Goal: Check status: Check status

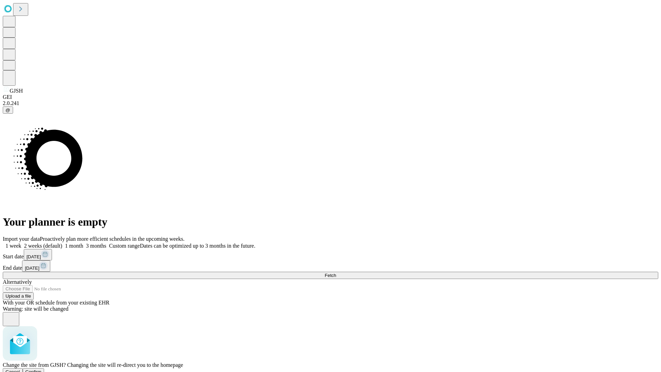
click at [42, 369] on span "Confirm" at bounding box center [33, 371] width 16 height 5
click at [83, 243] on label "1 month" at bounding box center [72, 246] width 21 height 6
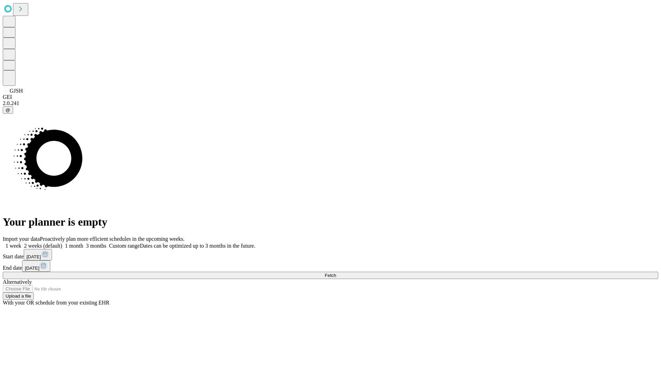
click at [336, 273] on span "Fetch" at bounding box center [330, 275] width 11 height 5
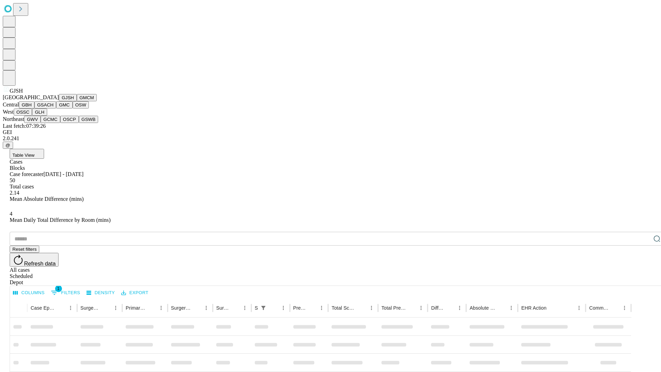
click at [77, 101] on button "GMCM" at bounding box center [87, 97] width 20 height 7
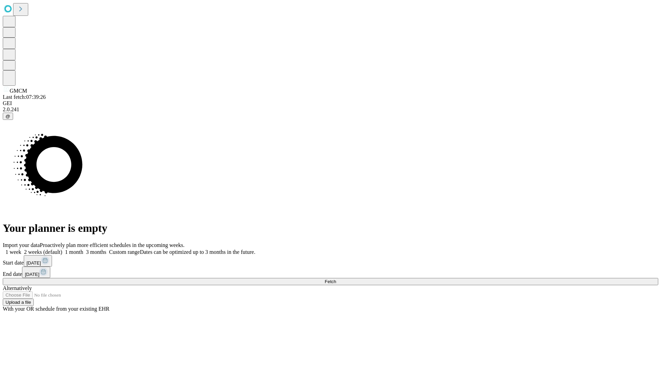
click at [83, 249] on label "1 month" at bounding box center [72, 252] width 21 height 6
click at [336, 279] on span "Fetch" at bounding box center [330, 281] width 11 height 5
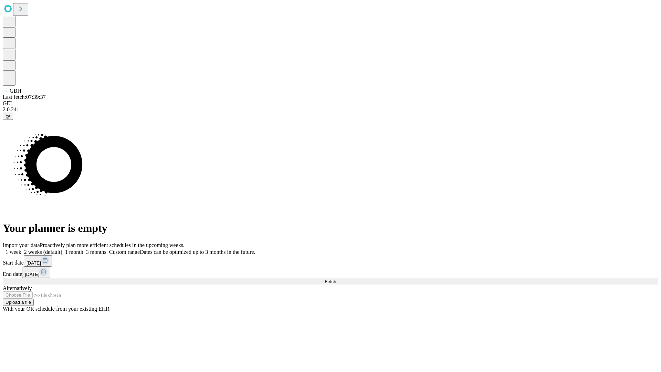
click at [83, 249] on label "1 month" at bounding box center [72, 252] width 21 height 6
click at [336, 279] on span "Fetch" at bounding box center [330, 281] width 11 height 5
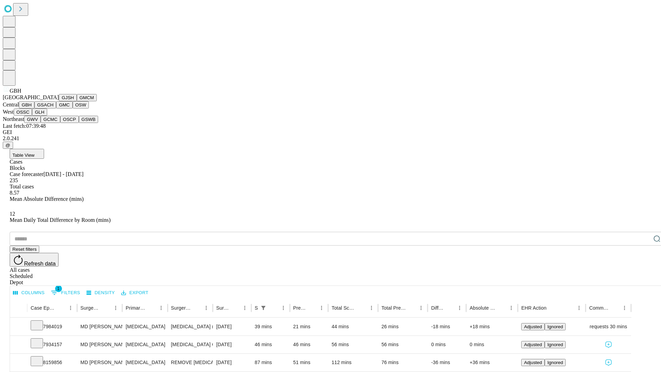
click at [53, 108] on button "GSACH" at bounding box center [45, 104] width 22 height 7
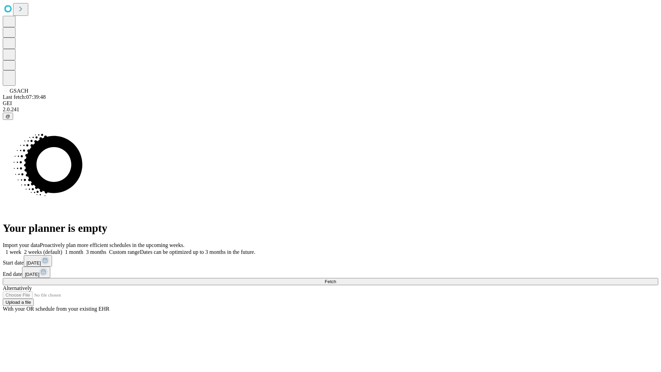
click at [83, 249] on label "1 month" at bounding box center [72, 252] width 21 height 6
click at [336, 279] on span "Fetch" at bounding box center [330, 281] width 11 height 5
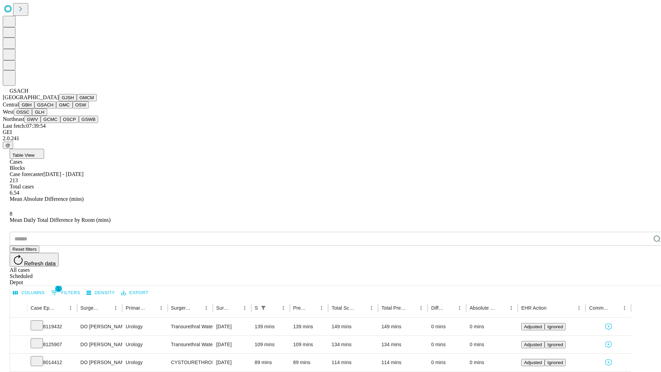
click at [56, 108] on button "GMC" at bounding box center [64, 104] width 16 height 7
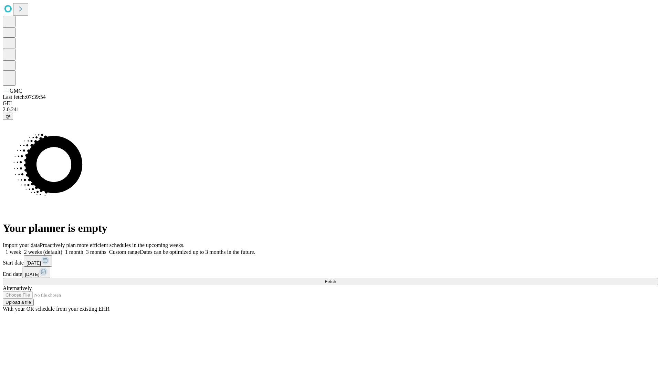
click at [336, 279] on span "Fetch" at bounding box center [330, 281] width 11 height 5
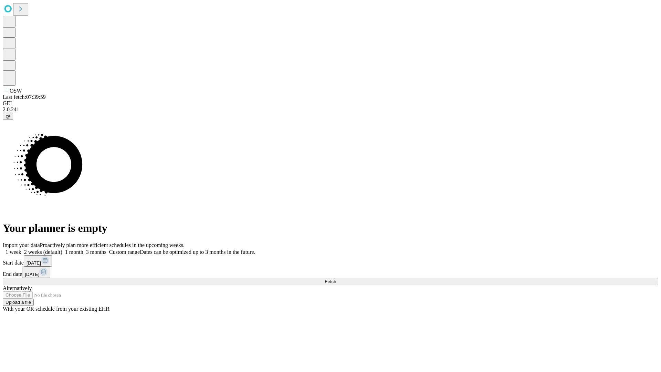
click at [83, 249] on label "1 month" at bounding box center [72, 252] width 21 height 6
click at [336, 279] on span "Fetch" at bounding box center [330, 281] width 11 height 5
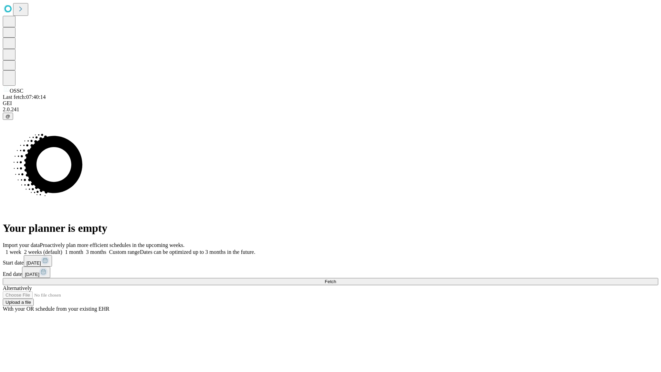
click at [83, 249] on label "1 month" at bounding box center [72, 252] width 21 height 6
click at [336, 279] on span "Fetch" at bounding box center [330, 281] width 11 height 5
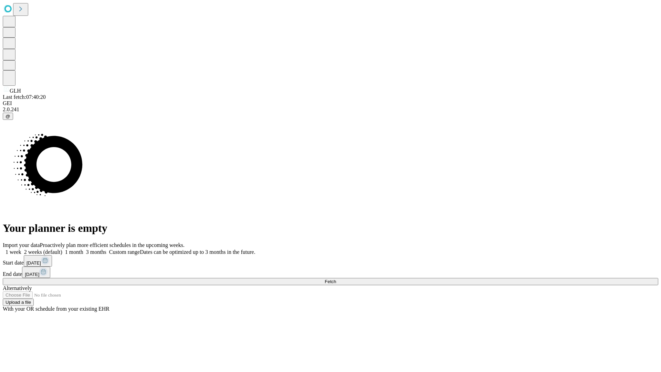
click at [83, 249] on label "1 month" at bounding box center [72, 252] width 21 height 6
click at [336, 279] on span "Fetch" at bounding box center [330, 281] width 11 height 5
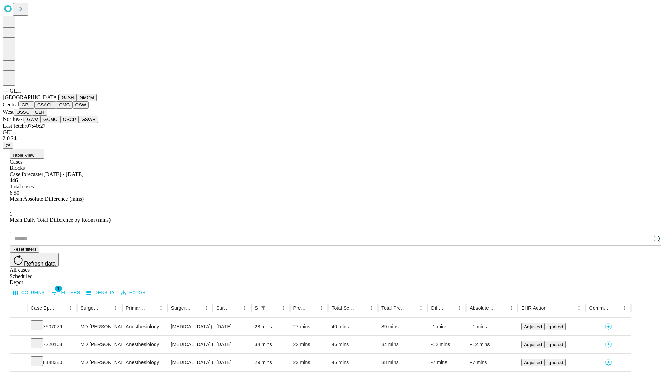
click at [41, 123] on button "GWV" at bounding box center [32, 119] width 17 height 7
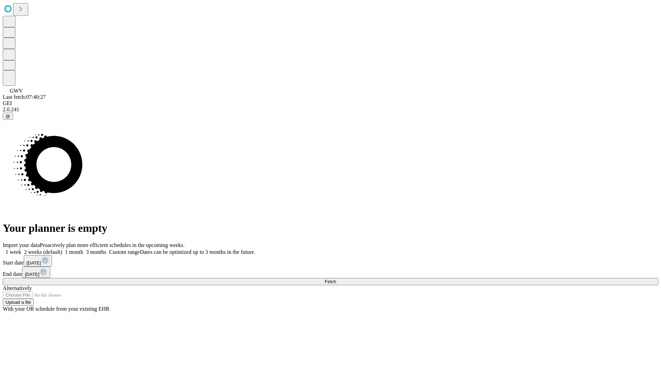
click at [83, 249] on label "1 month" at bounding box center [72, 252] width 21 height 6
click at [336, 279] on span "Fetch" at bounding box center [330, 281] width 11 height 5
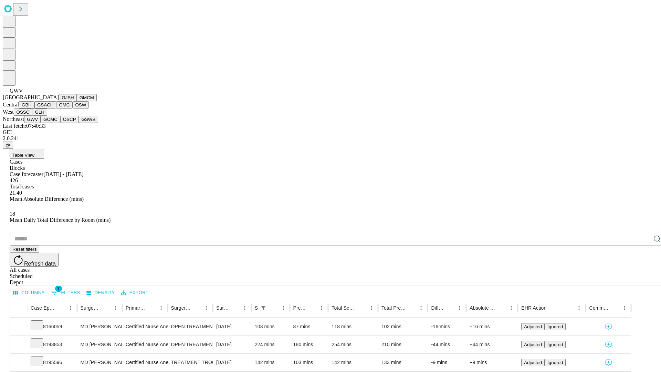
click at [53, 123] on button "GCMC" at bounding box center [51, 119] width 20 height 7
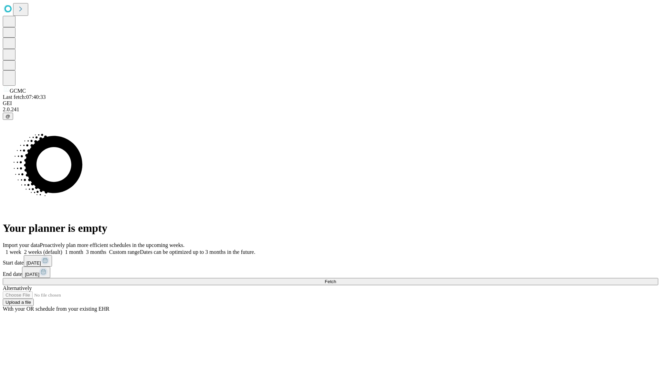
click at [83, 249] on label "1 month" at bounding box center [72, 252] width 21 height 6
click at [336, 279] on span "Fetch" at bounding box center [330, 281] width 11 height 5
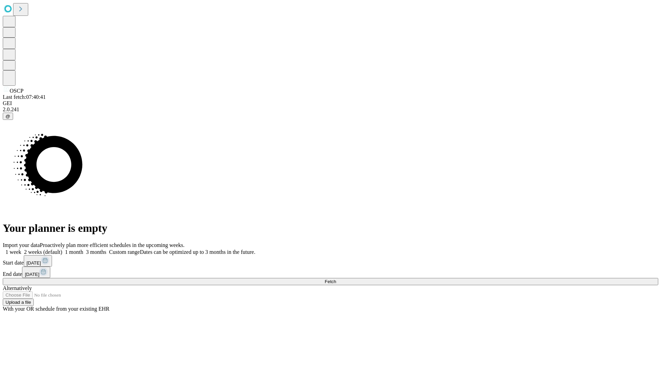
click at [83, 249] on label "1 month" at bounding box center [72, 252] width 21 height 6
click at [336, 279] on span "Fetch" at bounding box center [330, 281] width 11 height 5
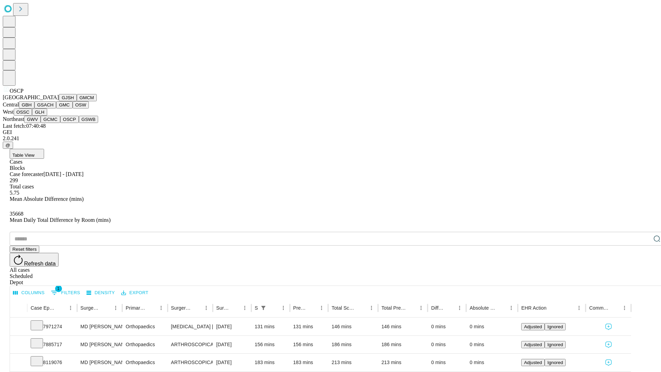
click at [79, 123] on button "GSWB" at bounding box center [89, 119] width 20 height 7
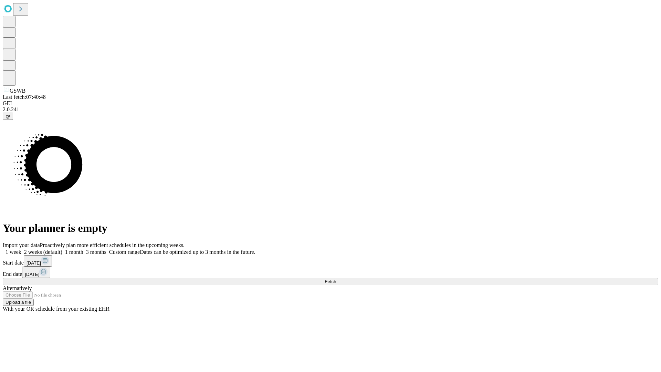
click at [83, 249] on label "1 month" at bounding box center [72, 252] width 21 height 6
click at [336, 279] on span "Fetch" at bounding box center [330, 281] width 11 height 5
